Goal: Information Seeking & Learning: Learn about a topic

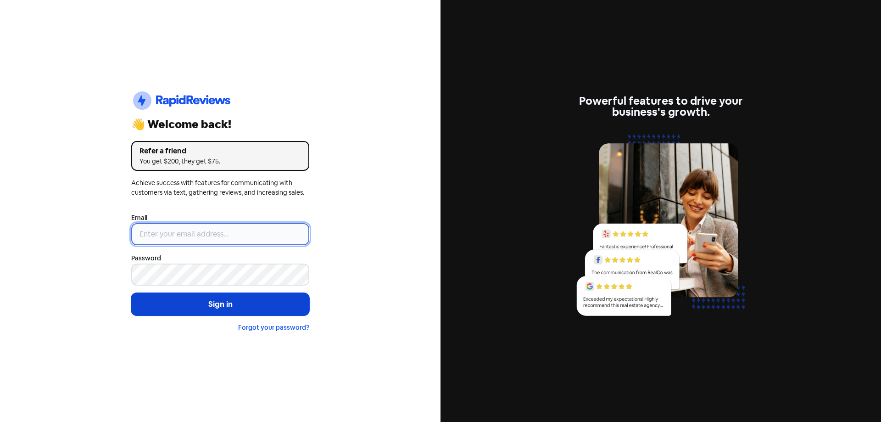
type input "[EMAIL_ADDRESS][DOMAIN_NAME]"
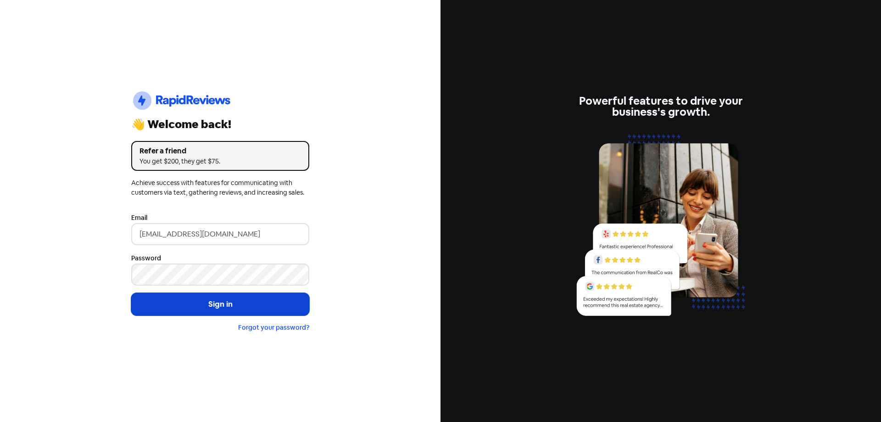
click at [215, 302] on button "Sign in" at bounding box center [220, 304] width 178 height 23
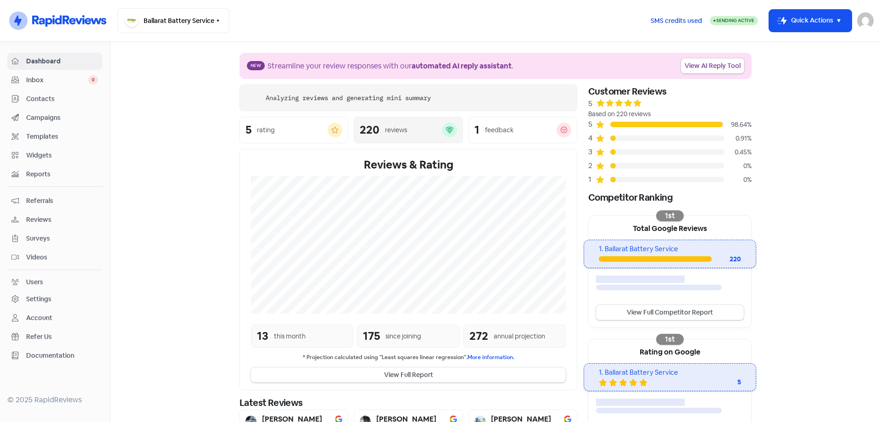
click at [379, 111] on div "Icon For Loading Analyzing reviews and generating mini summary" at bounding box center [409, 97] width 338 height 27
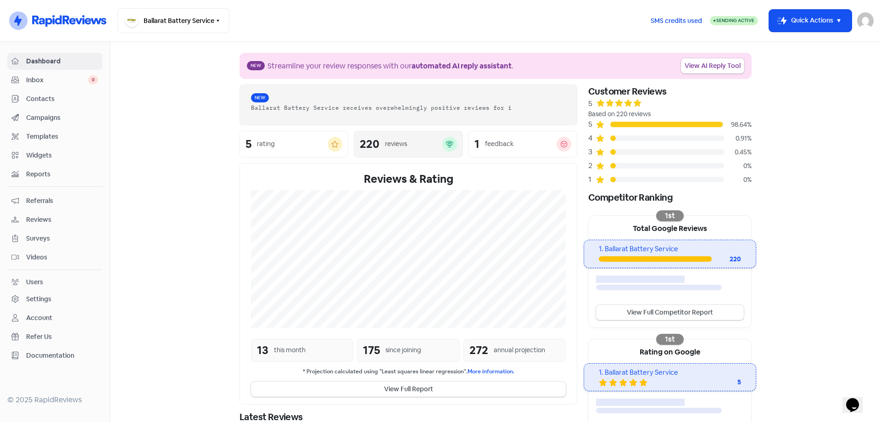
click at [399, 135] on div "New Ballarat Battery Service receives overwhelmingly positive reviews for i 5 r…" at bounding box center [408, 246] width 349 height 325
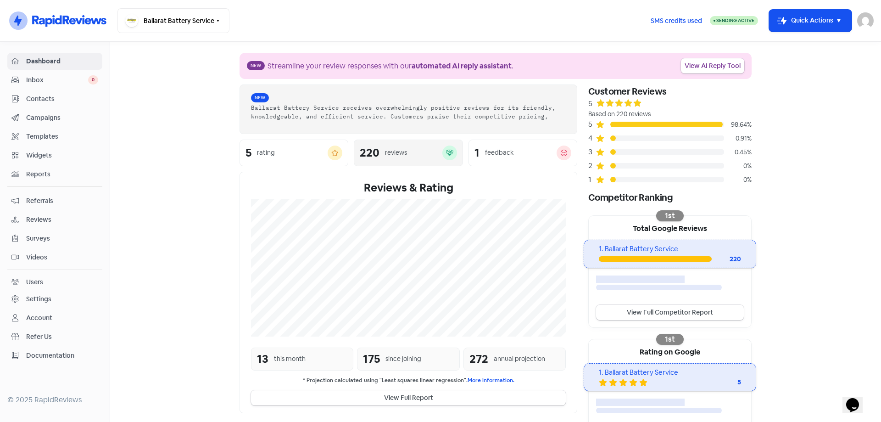
click at [403, 151] on div "reviews" at bounding box center [396, 153] width 22 height 10
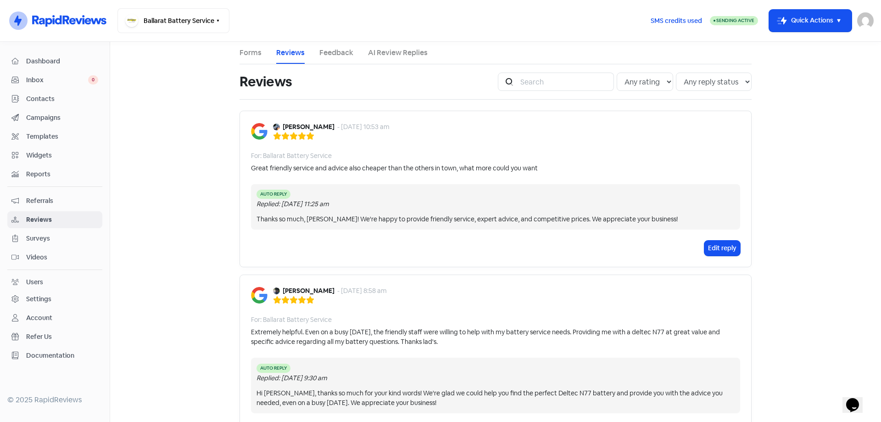
scroll to position [92, 0]
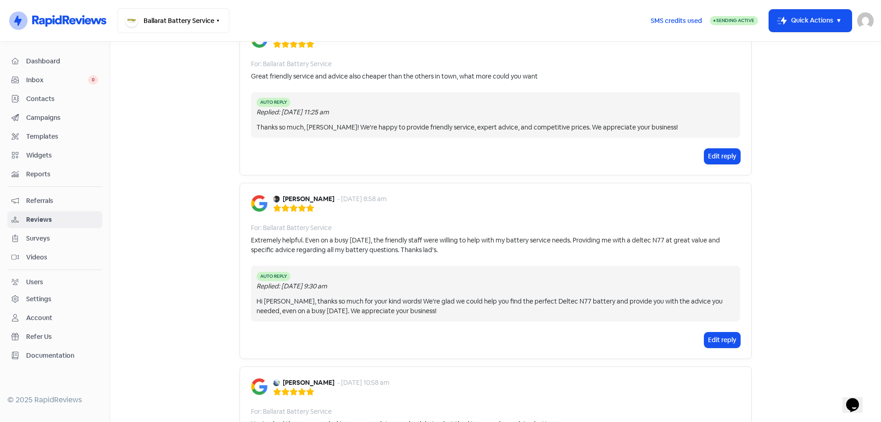
click at [283, 201] on b "[PERSON_NAME]" at bounding box center [309, 199] width 52 height 10
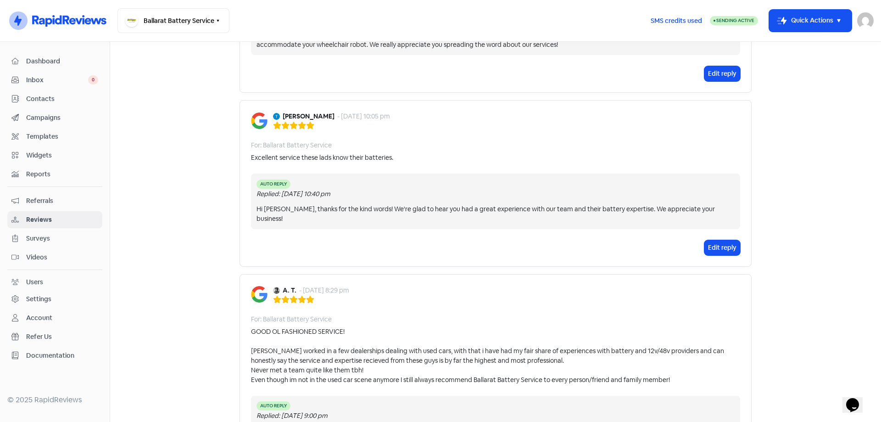
scroll to position [642, 0]
